Goal: Task Accomplishment & Management: Use online tool/utility

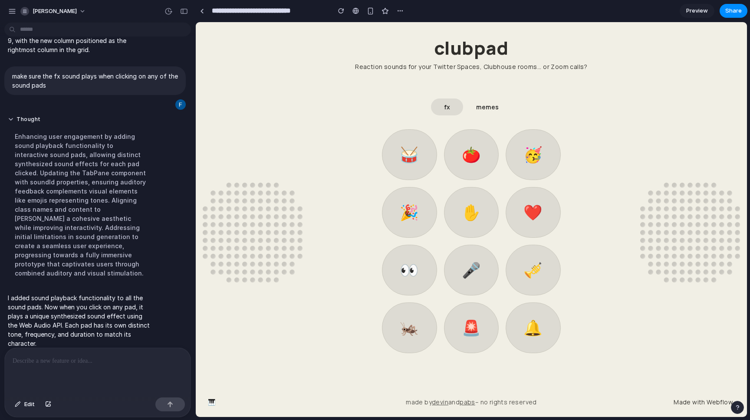
scroll to position [102, 0]
click at [420, 163] on link "🥁" at bounding box center [409, 154] width 55 height 51
click at [482, 149] on link "🍅" at bounding box center [471, 154] width 55 height 51
click at [474, 335] on link "🚨" at bounding box center [471, 327] width 55 height 51
click at [404, 331] on link "🦗" at bounding box center [409, 327] width 55 height 51
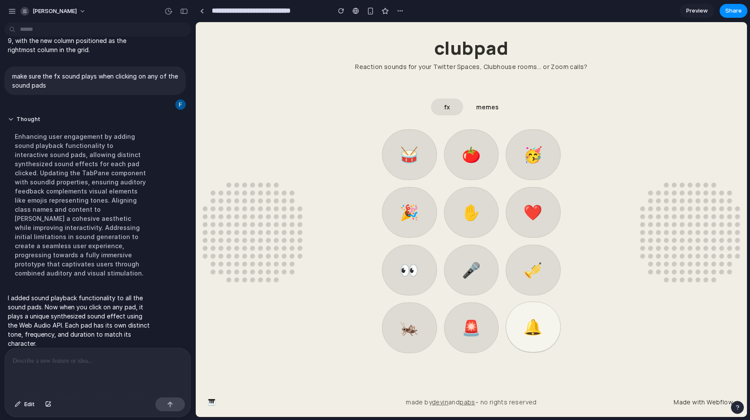
click at [529, 328] on link "🔔" at bounding box center [533, 327] width 55 height 51
click at [531, 323] on link "🔔" at bounding box center [533, 327] width 55 height 51
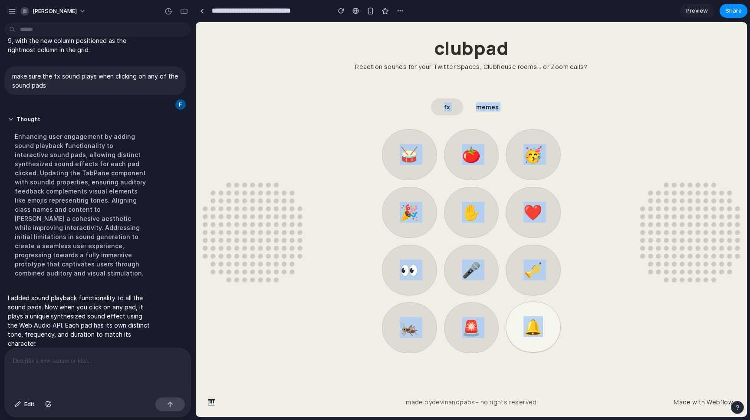
click at [531, 323] on link "🔔" at bounding box center [533, 327] width 55 height 51
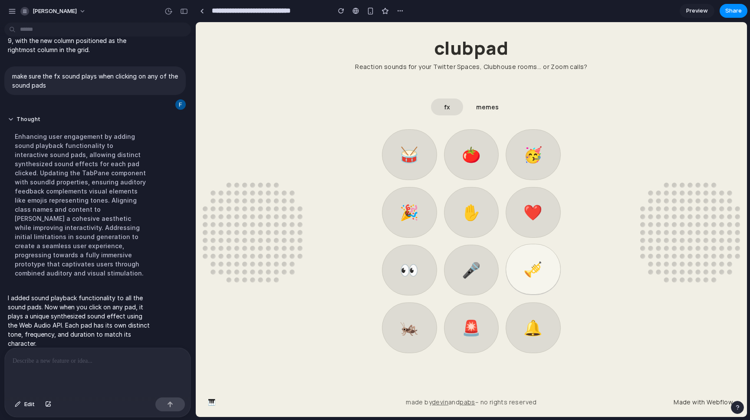
click at [516, 277] on link "🎺" at bounding box center [533, 269] width 55 height 51
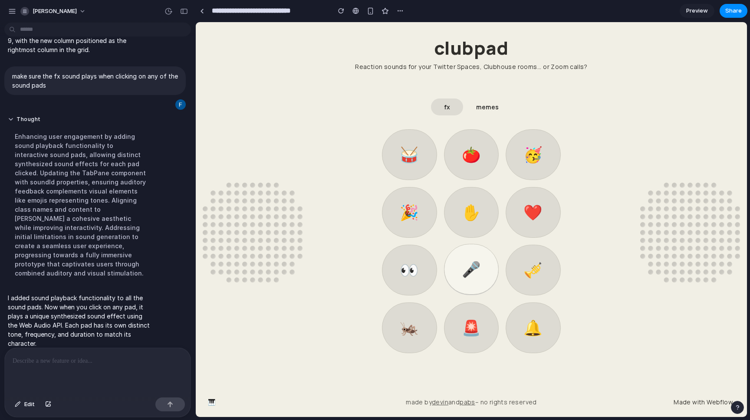
click at [470, 273] on link "🎤" at bounding box center [471, 269] width 55 height 51
click at [406, 274] on link "👀" at bounding box center [409, 269] width 55 height 51
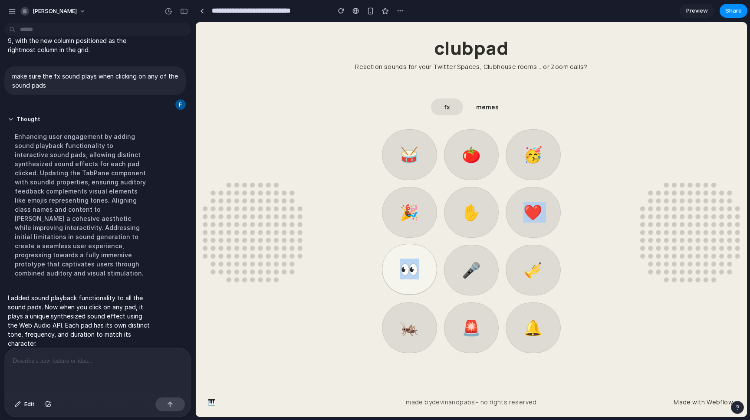
click at [406, 274] on link "👀" at bounding box center [409, 269] width 55 height 51
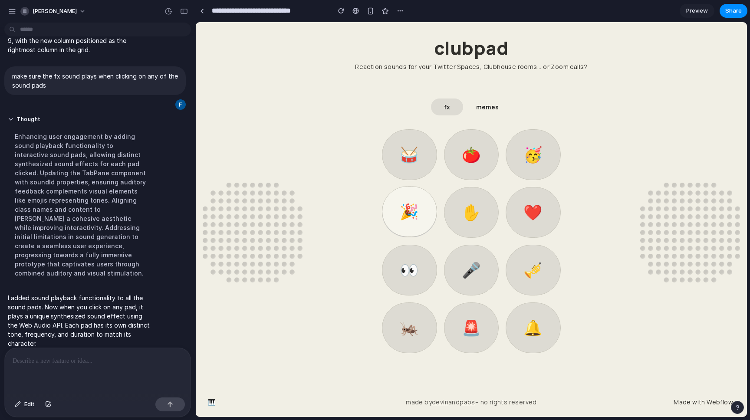
click at [410, 223] on link "🎉" at bounding box center [409, 211] width 55 height 51
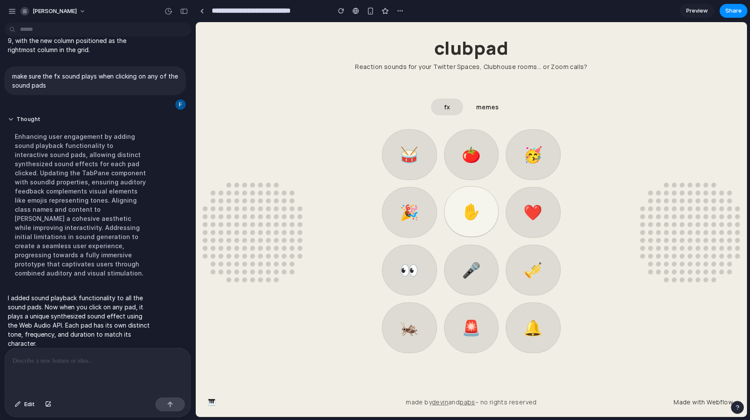
click at [475, 216] on link "✋" at bounding box center [471, 211] width 55 height 51
click at [542, 215] on link "❤️" at bounding box center [533, 211] width 55 height 51
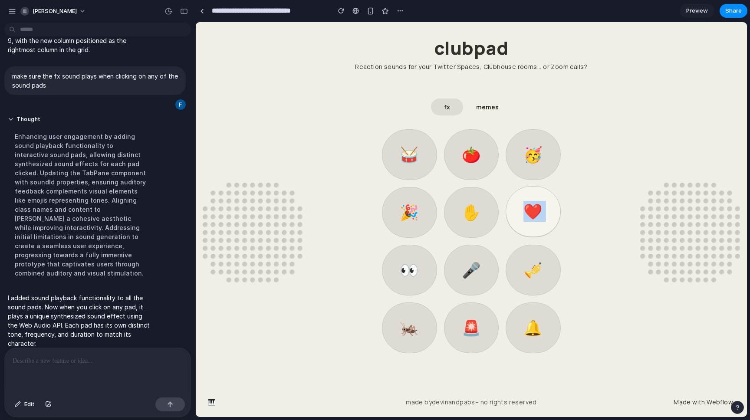
click at [542, 215] on link "❤️" at bounding box center [533, 211] width 55 height 51
click at [529, 174] on link "🥳" at bounding box center [533, 154] width 55 height 51
click at [466, 165] on link "🍅" at bounding box center [471, 154] width 55 height 51
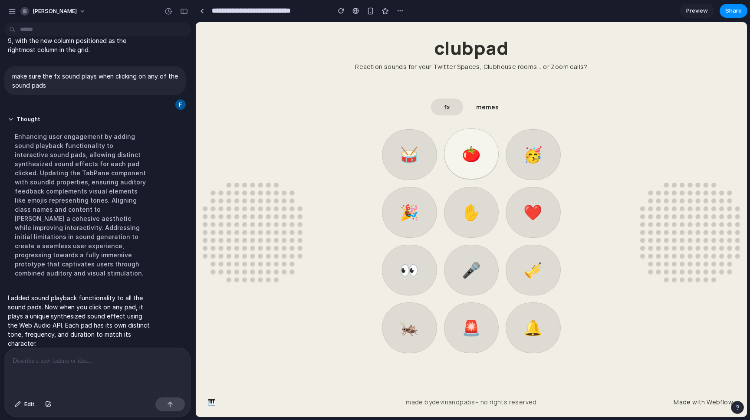
click at [466, 165] on link "🍅" at bounding box center [471, 154] width 55 height 51
click at [416, 159] on link "🥁" at bounding box center [409, 154] width 55 height 51
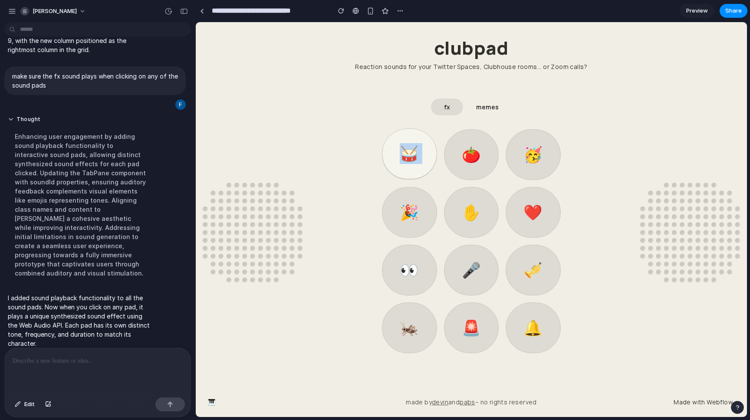
click at [416, 159] on link "🥁" at bounding box center [409, 154] width 55 height 51
click at [340, 119] on div "fx memes 🥁 🍅 🥳 🎉 ✋ ❤️ 👀 🎤 🎺 🦗 🚨 🔔 😝 🔪 🌚 🤔 🍺 💰 🎹 🎬 ⏱ 😏 👓 😂" at bounding box center [472, 233] width 538 height 311
